Goal: Information Seeking & Learning: Learn about a topic

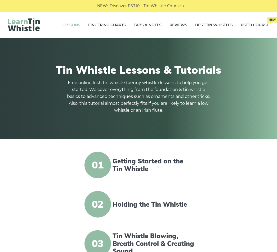
click at [104, 161] on span "01" at bounding box center [98, 165] width 26 height 26
click at [139, 162] on link "Getting Started on the Tin Whistle" at bounding box center [154, 164] width 82 height 15
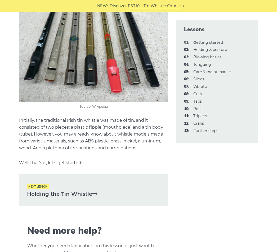
scroll to position [1035, 0]
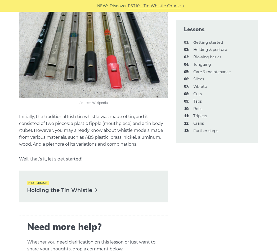
click at [69, 189] on link "Holding the Tin Whistle" at bounding box center [93, 190] width 133 height 9
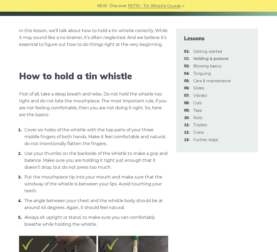
scroll to position [126, 0]
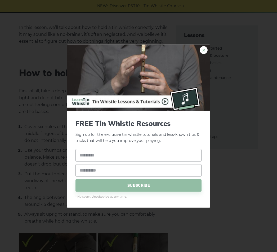
click at [201, 54] on link "×" at bounding box center [204, 50] width 8 height 8
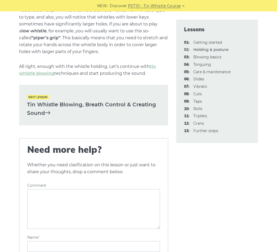
scroll to position [762, 0]
click at [43, 110] on link "Tin Whistle Blowing, Breath Control & Creating Sound" at bounding box center [93, 108] width 133 height 17
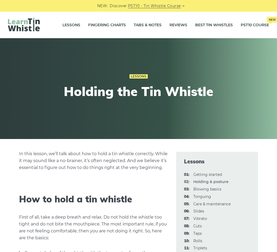
scroll to position [770, 0]
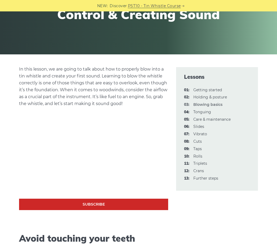
scroll to position [87, 0]
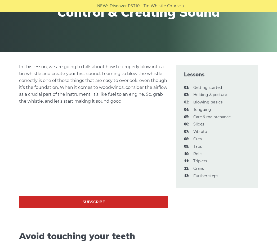
click at [158, 94] on p "In this lesson, we are going to talk about how to properly blow into a tin whis…" at bounding box center [93, 83] width 149 height 41
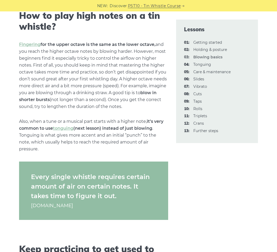
scroll to position [803, 0]
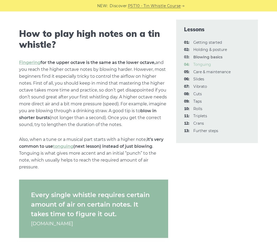
click at [198, 62] on link "04: Tonguing" at bounding box center [202, 64] width 18 height 5
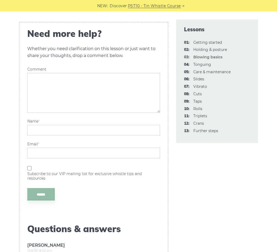
scroll to position [1186, 0]
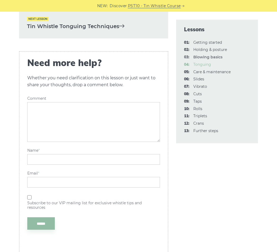
click at [187, 63] on span "04:" at bounding box center [186, 64] width 5 height 6
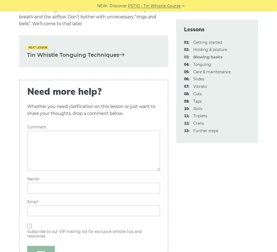
scroll to position [1157, 0]
click at [124, 52] on icon at bounding box center [121, 54] width 5 height 5
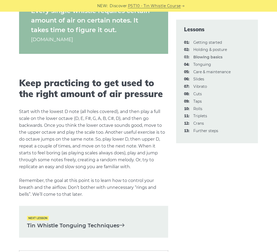
scroll to position [987, 0]
click at [45, 216] on span "Next lesson" at bounding box center [38, 218] width 22 height 5
click at [56, 221] on link "Tin Whistle Tonguing Techniques" at bounding box center [93, 225] width 133 height 9
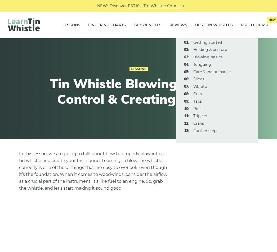
scroll to position [995, 0]
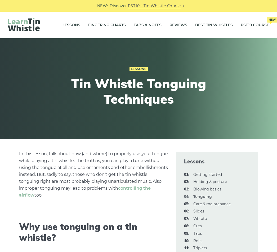
click at [145, 84] on h1 "Tin Whistle Tonguing Techniques" at bounding box center [138, 91] width 195 height 30
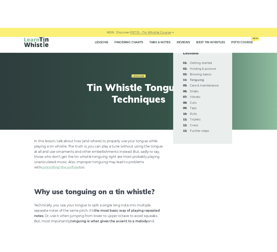
scroll to position [321, 0]
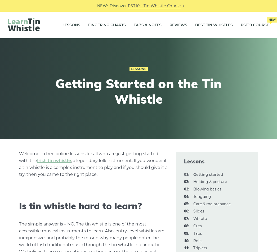
scroll to position [1043, 0]
